Goal: Task Accomplishment & Management: Manage account settings

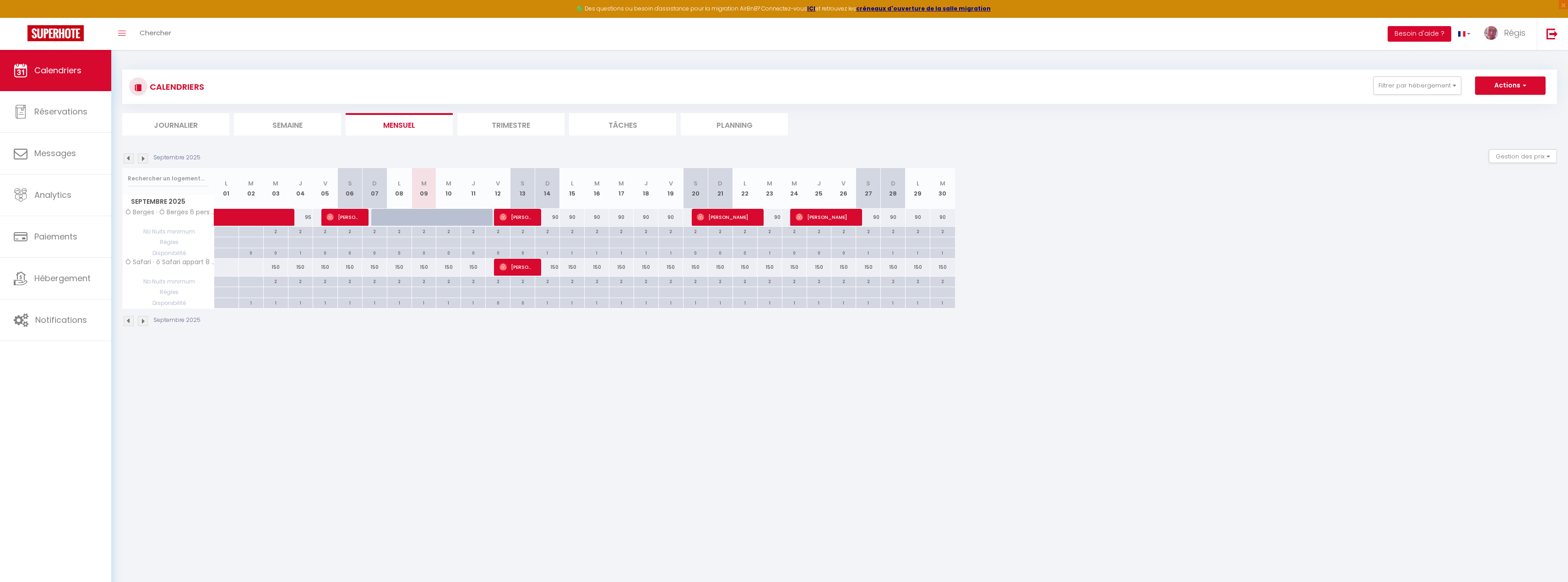
click at [1426, 31] on button "Besoin d'aide ?" at bounding box center [1419, 34] width 64 height 15
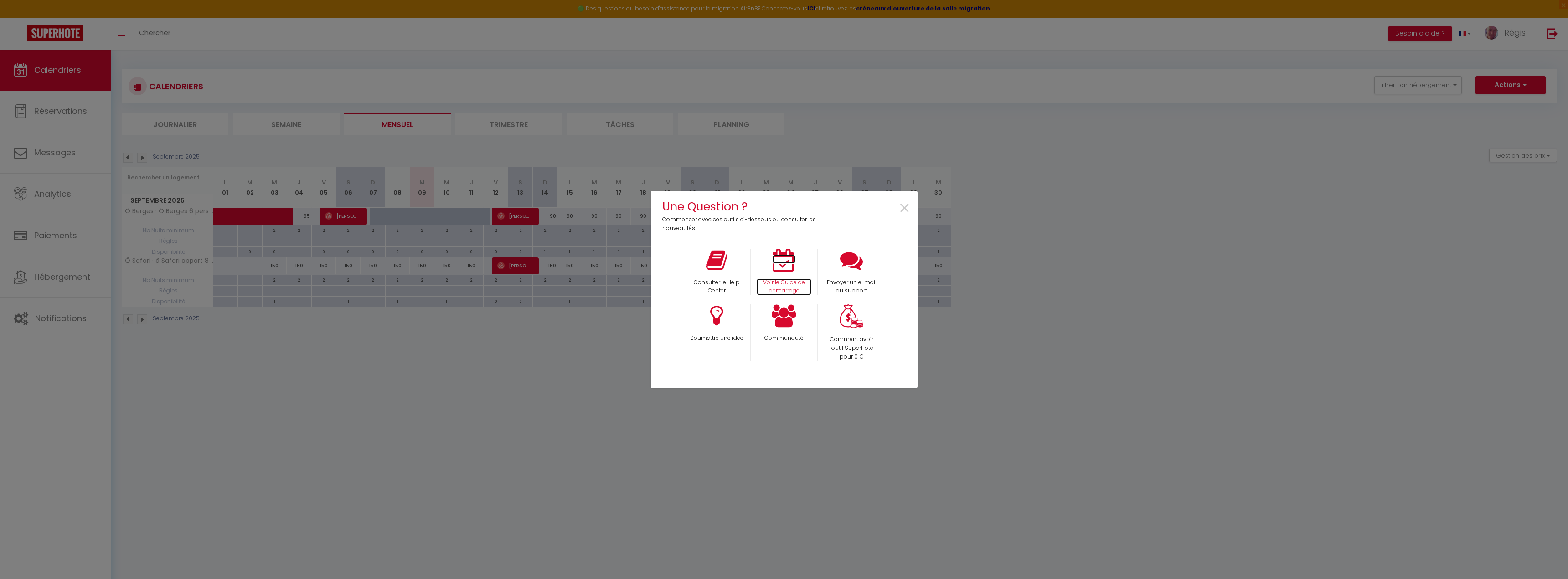
click at [794, 265] on icon at bounding box center [783, 260] width 23 height 23
click at [663, 75] on div "Une Question ? Commencer avec ces outils ci-dessous ou consulter les nouveautés…" at bounding box center [784, 290] width 267 height 579
click at [1493, 132] on div "Une Question ? Commencer avec ces outils ci-dessous ou consulter les nouveautés…" at bounding box center [784, 290] width 1568 height 579
click at [906, 207] on span "×" at bounding box center [905, 208] width 12 height 29
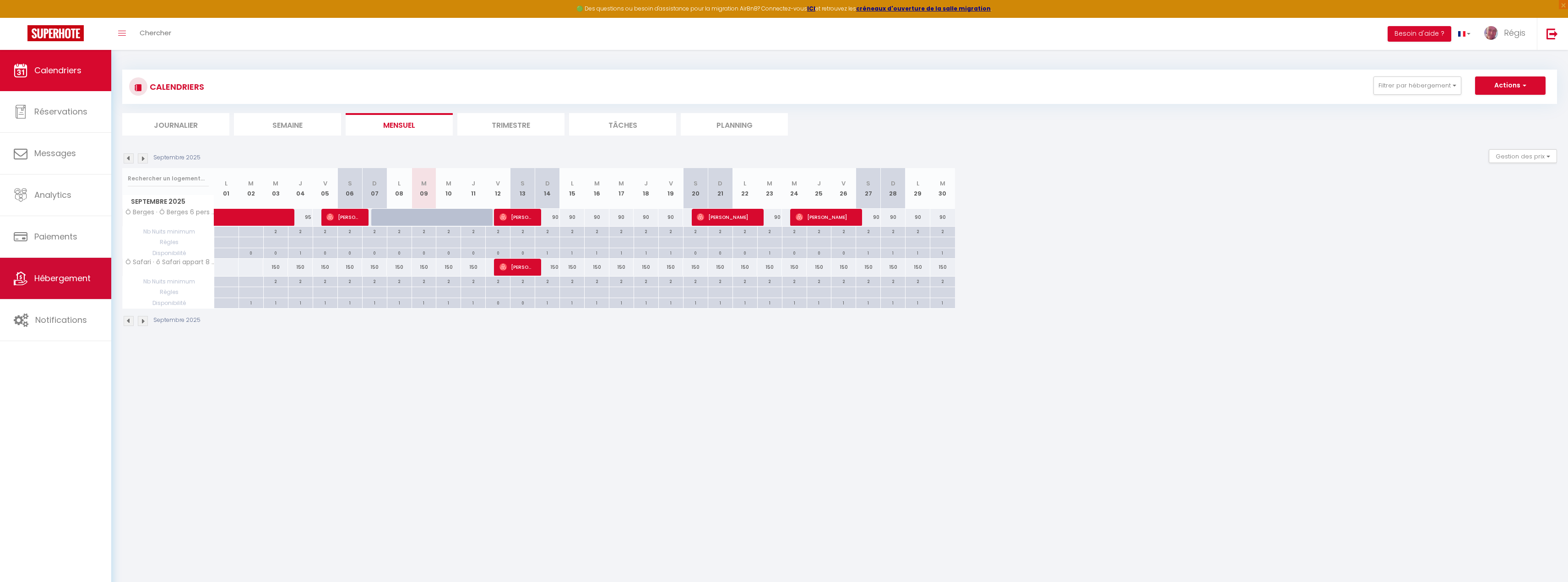
click at [46, 271] on link "Hébergement" at bounding box center [56, 278] width 111 height 41
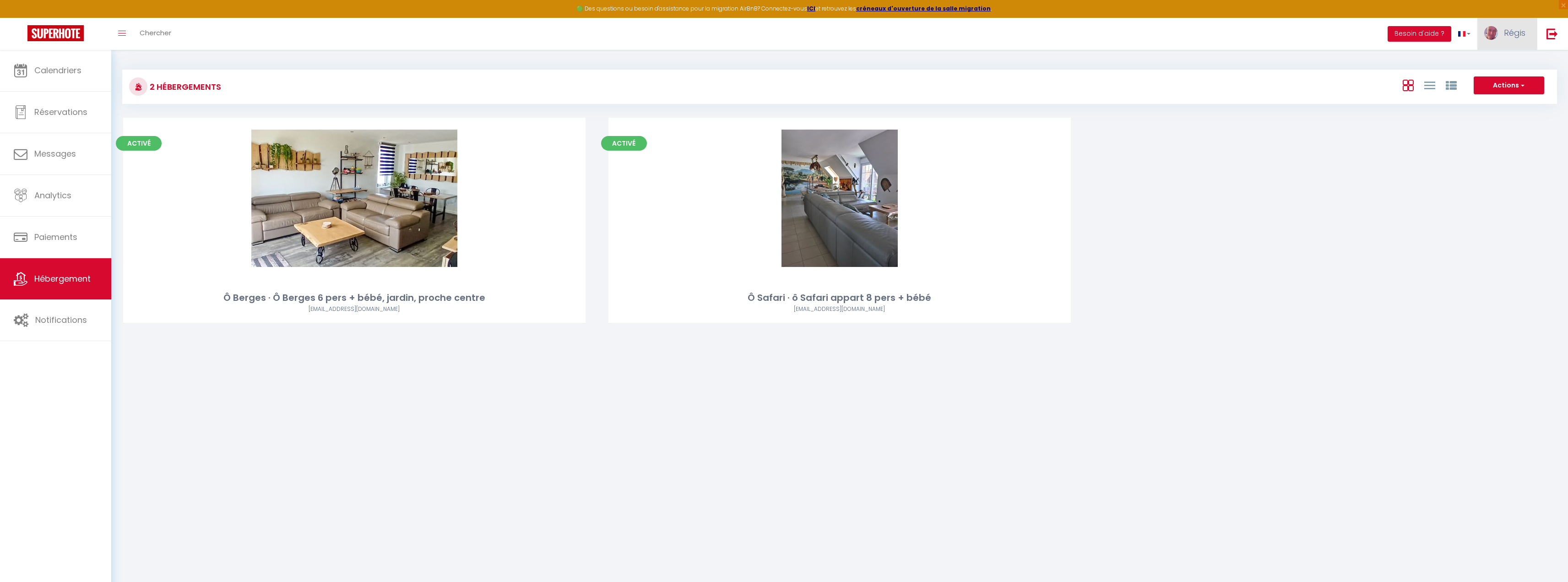
click at [1493, 39] on link "Régis" at bounding box center [1506, 34] width 59 height 32
click at [1490, 65] on link "Paramètres" at bounding box center [1500, 63] width 68 height 15
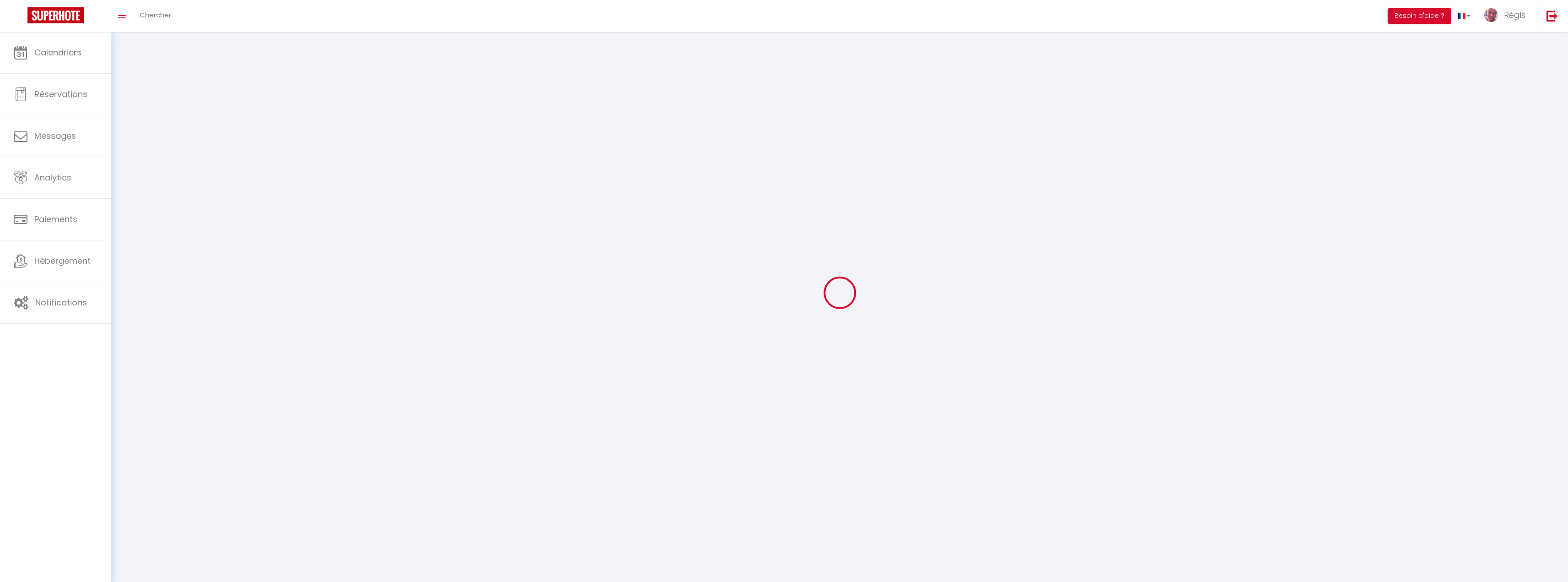
select select
type input "Régis"
type input "TERLUTTE"
type input "[PHONE_NUMBER]"
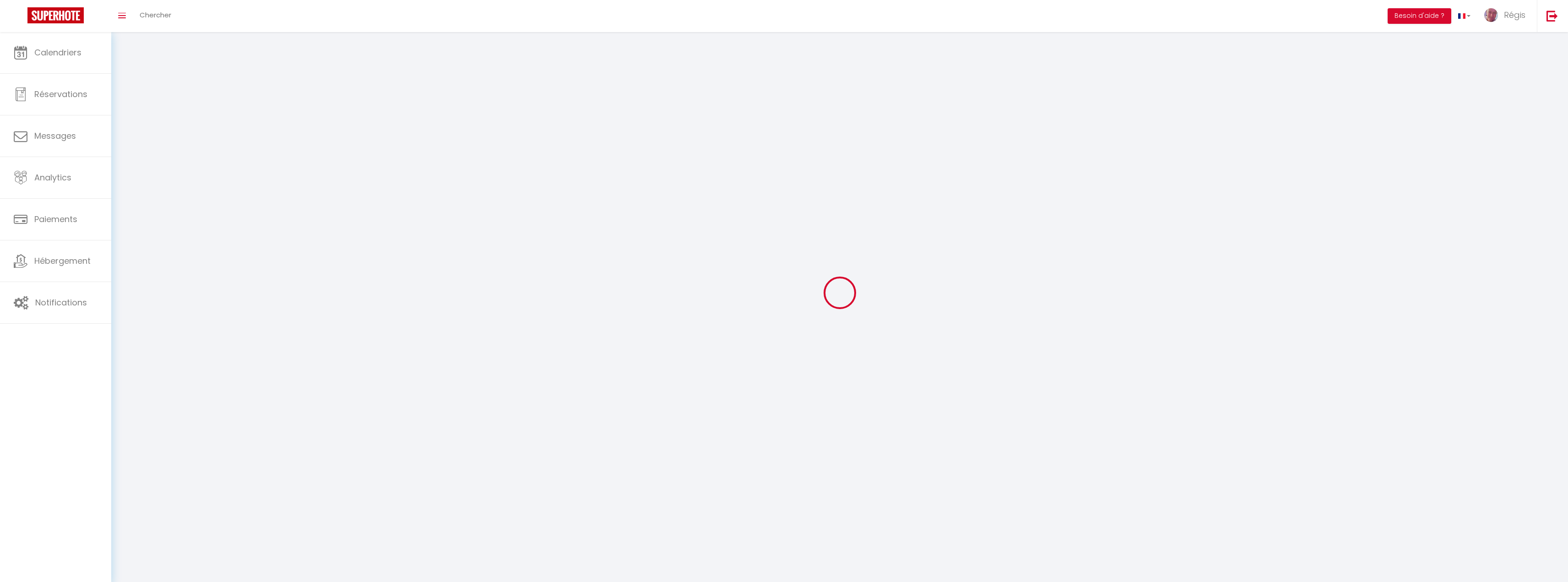
type input "211 chemin aux oeufs"
type input "62830"
type input "[PERSON_NAME]"
type input "Ccip39WcyiTk7nxoFpq7f4xTk"
type input "aDyDRGfivIcAcaFfvcdUkQvam"
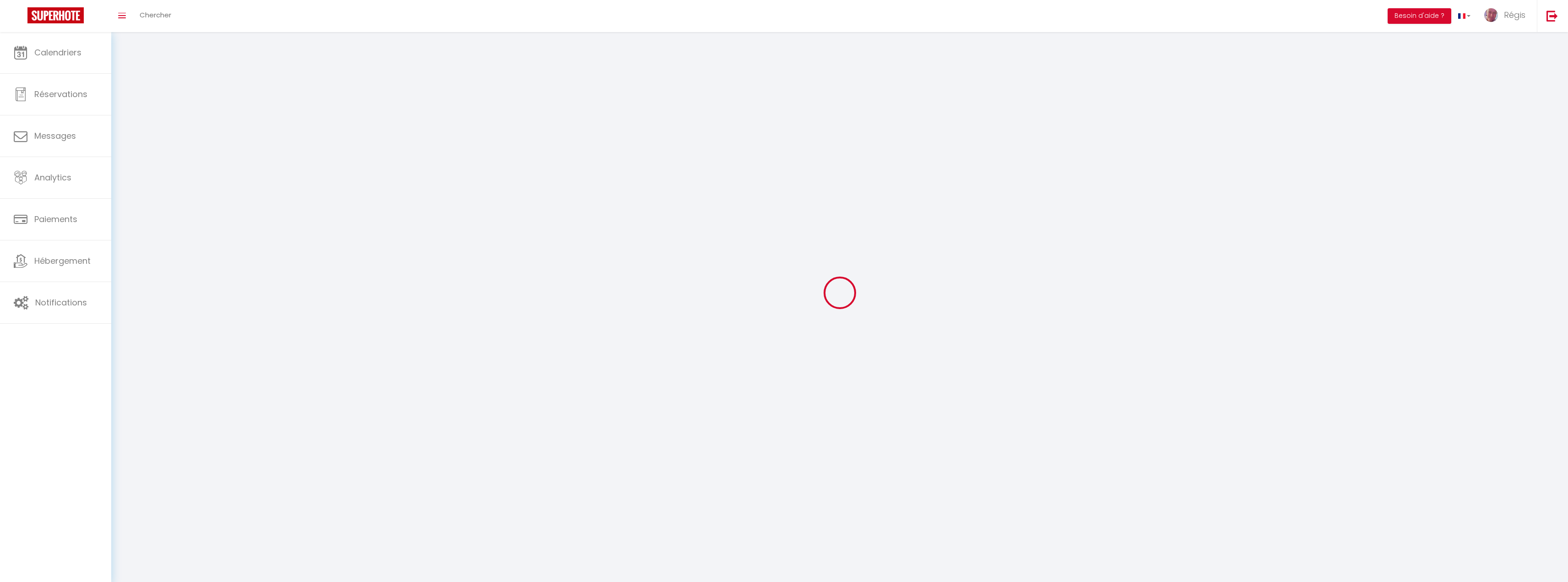
type input "Ccip39WcyiTk7nxoFpq7f4xTk"
type input "aDyDRGfivIcAcaFfvcdUkQvam"
type input "[URL][DOMAIN_NAME]"
select select "28"
select select "fr"
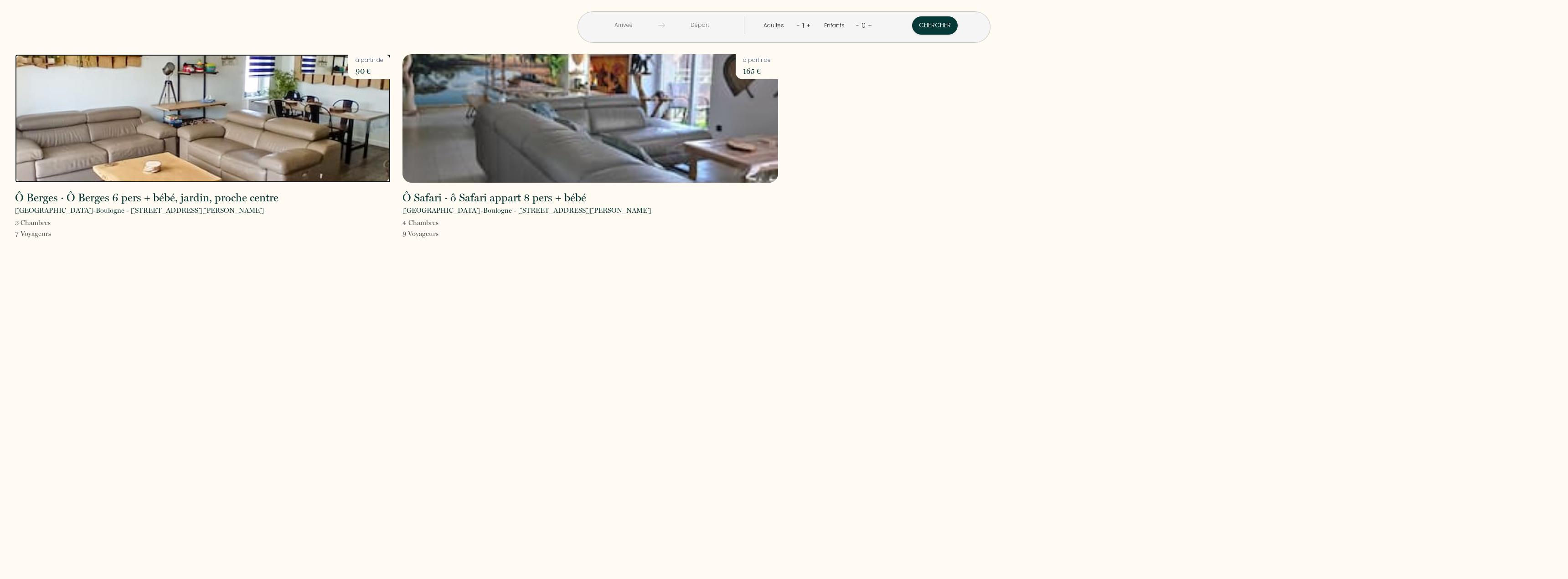
click at [183, 131] on img at bounding box center [203, 118] width 376 height 128
click at [594, 116] on img at bounding box center [590, 118] width 376 height 128
